Goal: Navigation & Orientation: Find specific page/section

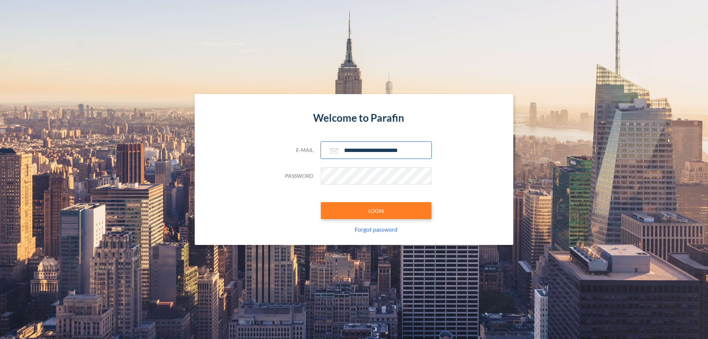
type input "**********"
click at [376, 210] on button "LOGIN" at bounding box center [376, 210] width 111 height 17
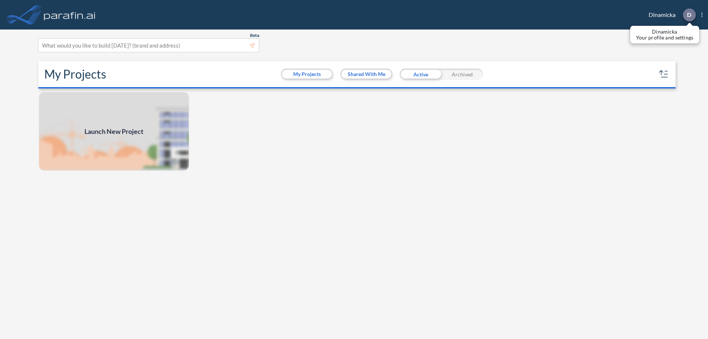
click at [688, 15] on p "D" at bounding box center [689, 14] width 4 height 7
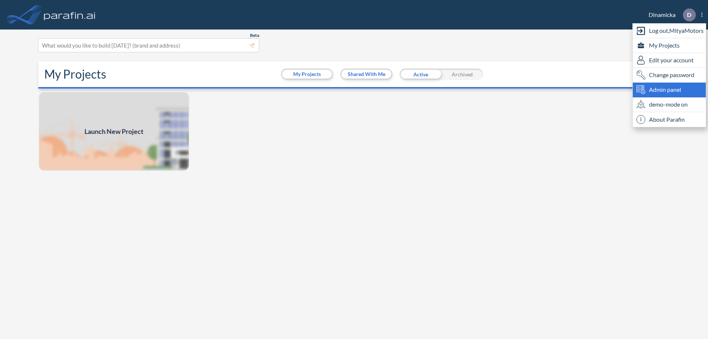
click at [669, 90] on span "Admin panel" at bounding box center [665, 89] width 32 height 9
